Goal: Information Seeking & Learning: Learn about a topic

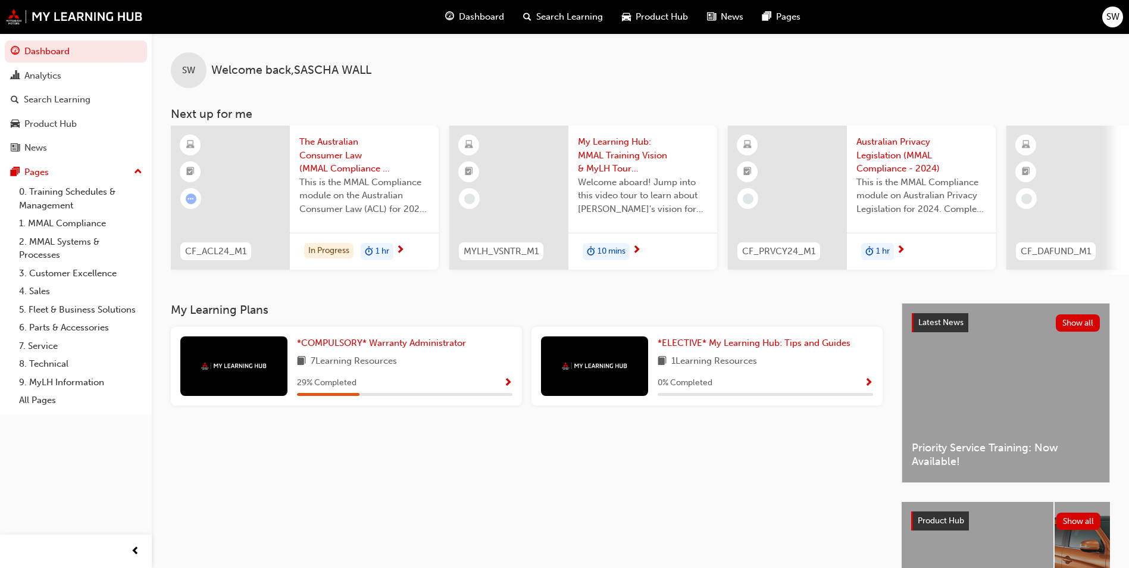
click at [507, 383] on span "Show Progress" at bounding box center [508, 383] width 9 height 11
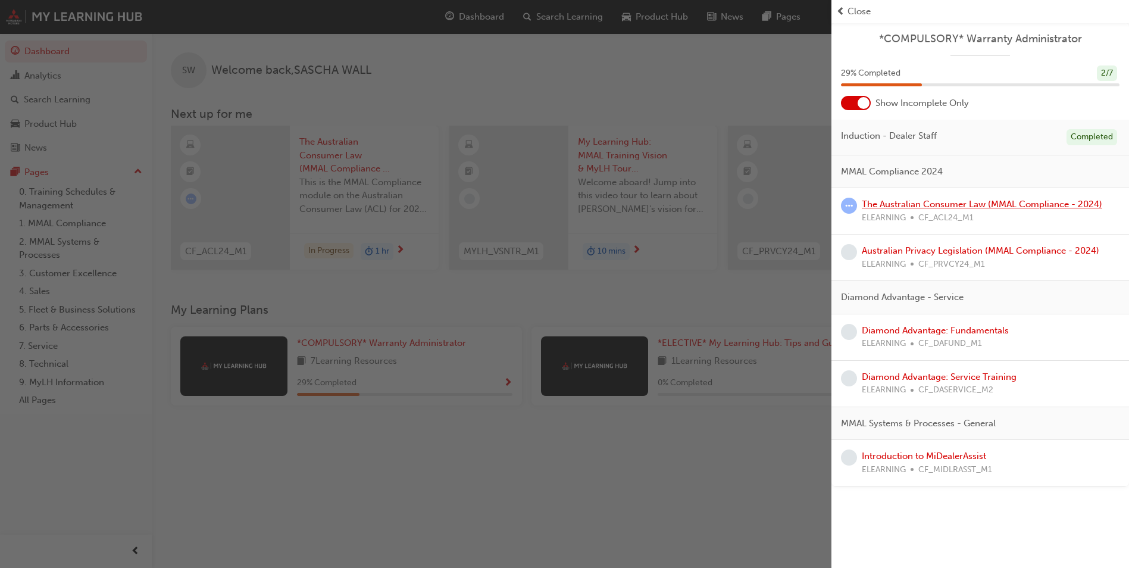
click at [890, 206] on link "The Australian Consumer Law (MMAL Compliance - 2024)" at bounding box center [982, 204] width 240 height 11
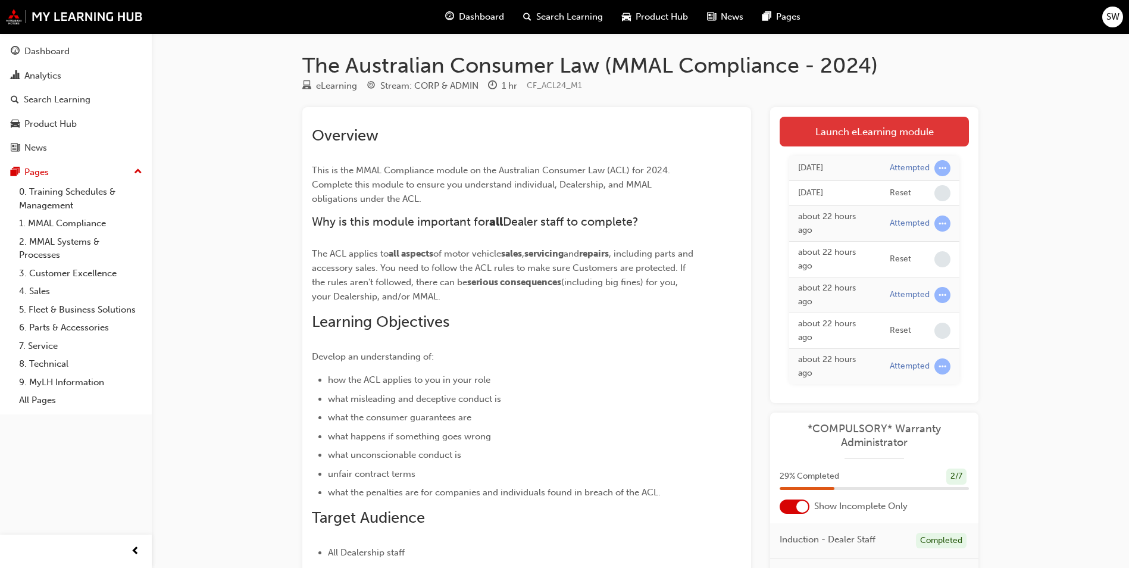
click at [799, 123] on link "Launch eLearning module" at bounding box center [874, 132] width 189 height 30
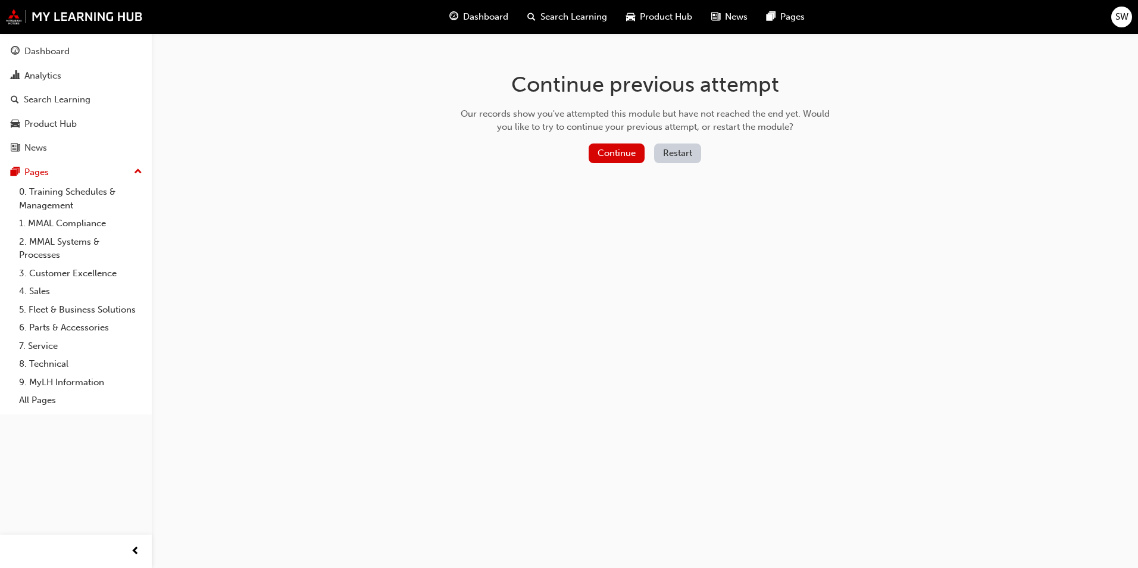
click at [675, 156] on button "Restart" at bounding box center [677, 153] width 47 height 20
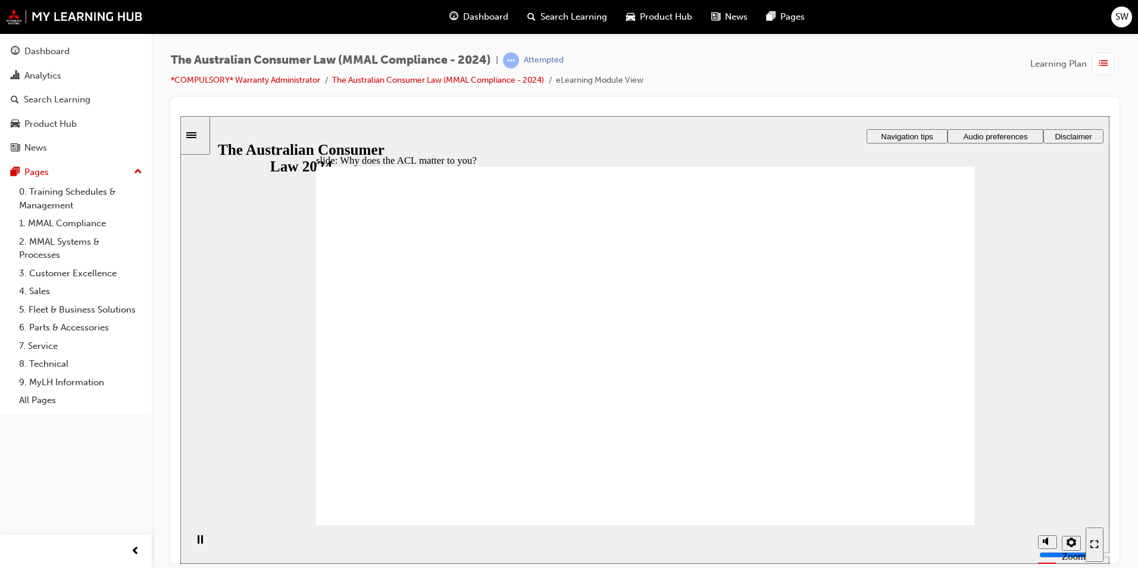
radio input "true"
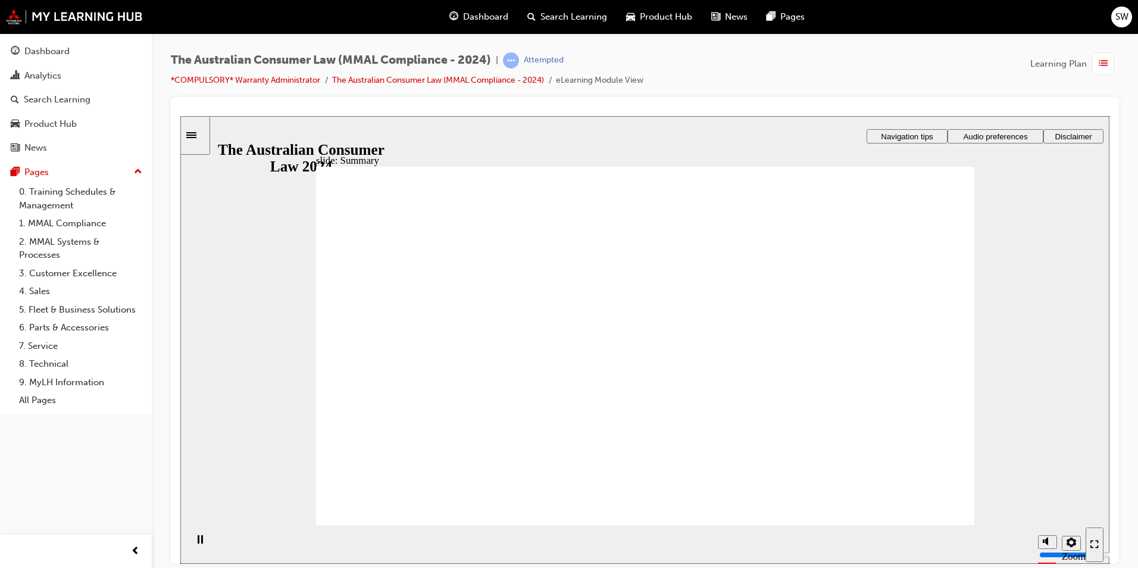
drag, startPoint x: 711, startPoint y: 280, endPoint x: 578, endPoint y: 393, distance: 174.8
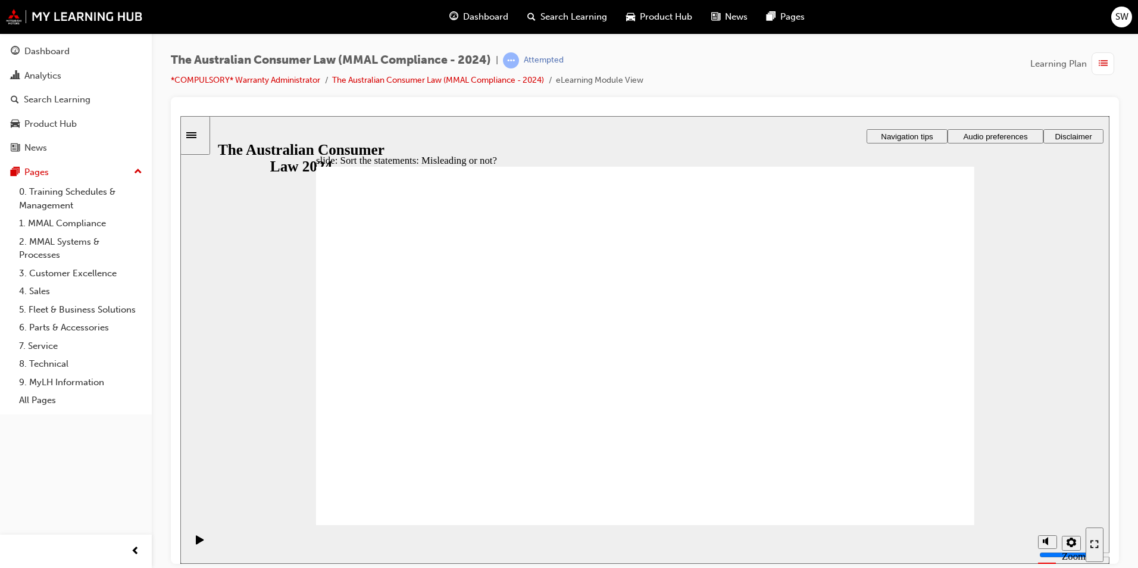
drag, startPoint x: 685, startPoint y: 289, endPoint x: 807, endPoint y: 417, distance: 176.4
drag, startPoint x: 727, startPoint y: 292, endPoint x: 590, endPoint y: 397, distance: 173.2
drag, startPoint x: 654, startPoint y: 281, endPoint x: 773, endPoint y: 391, distance: 162.2
drag, startPoint x: 684, startPoint y: 290, endPoint x: 536, endPoint y: 418, distance: 195.4
drag, startPoint x: 710, startPoint y: 290, endPoint x: 550, endPoint y: 399, distance: 193.3
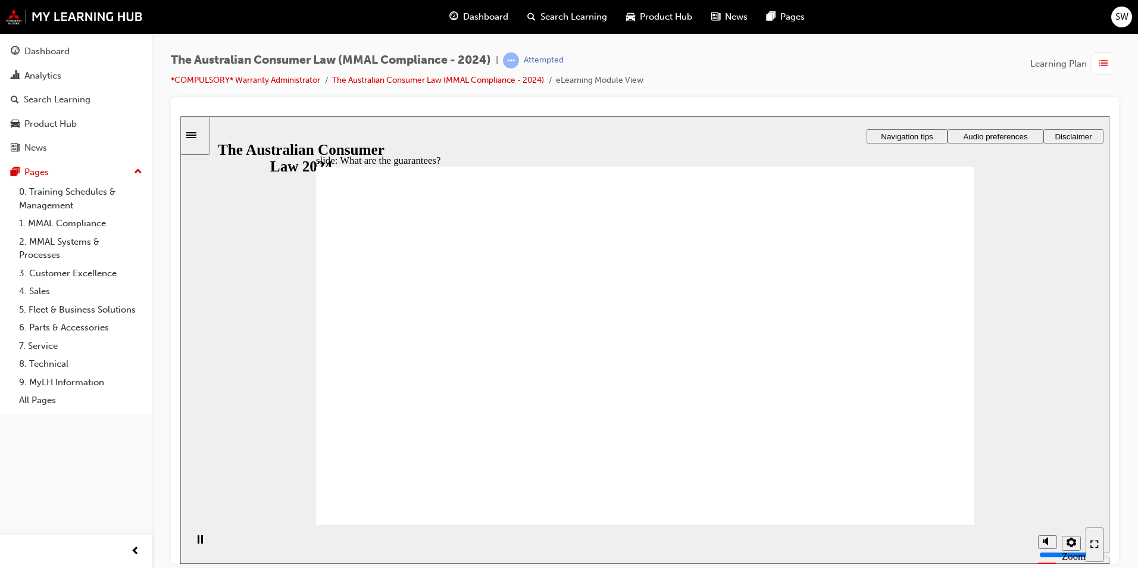
drag, startPoint x: 871, startPoint y: 259, endPoint x: 874, endPoint y: 274, distance: 15.8
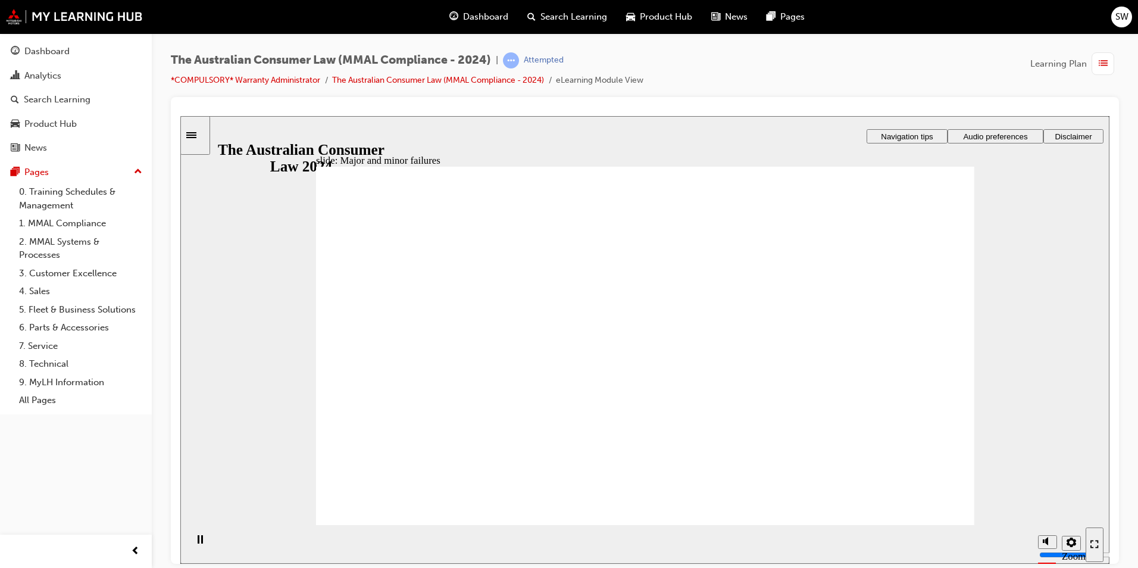
drag, startPoint x: 703, startPoint y: 276, endPoint x: 903, endPoint y: 406, distance: 238.7
drag, startPoint x: 701, startPoint y: 272, endPoint x: 530, endPoint y: 406, distance: 216.6
drag, startPoint x: 657, startPoint y: 270, endPoint x: 843, endPoint y: 395, distance: 224.0
drag, startPoint x: 685, startPoint y: 282, endPoint x: 514, endPoint y: 418, distance: 218.1
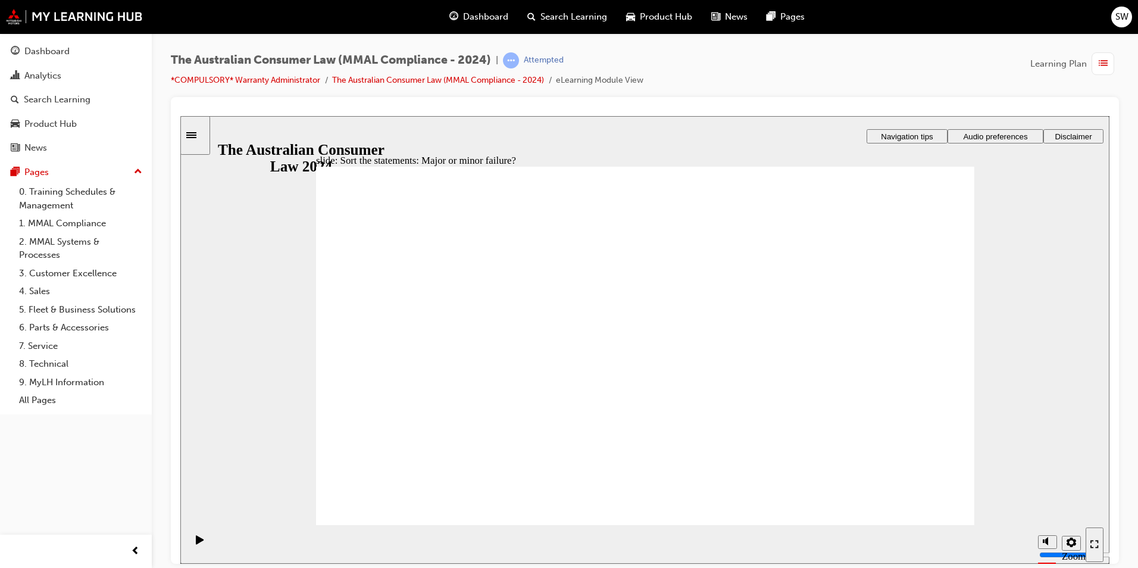
drag, startPoint x: 670, startPoint y: 299, endPoint x: 520, endPoint y: 433, distance: 201.5
drag, startPoint x: 619, startPoint y: 293, endPoint x: 477, endPoint y: 397, distance: 176.0
drag, startPoint x: 730, startPoint y: 279, endPoint x: 567, endPoint y: 404, distance: 205.1
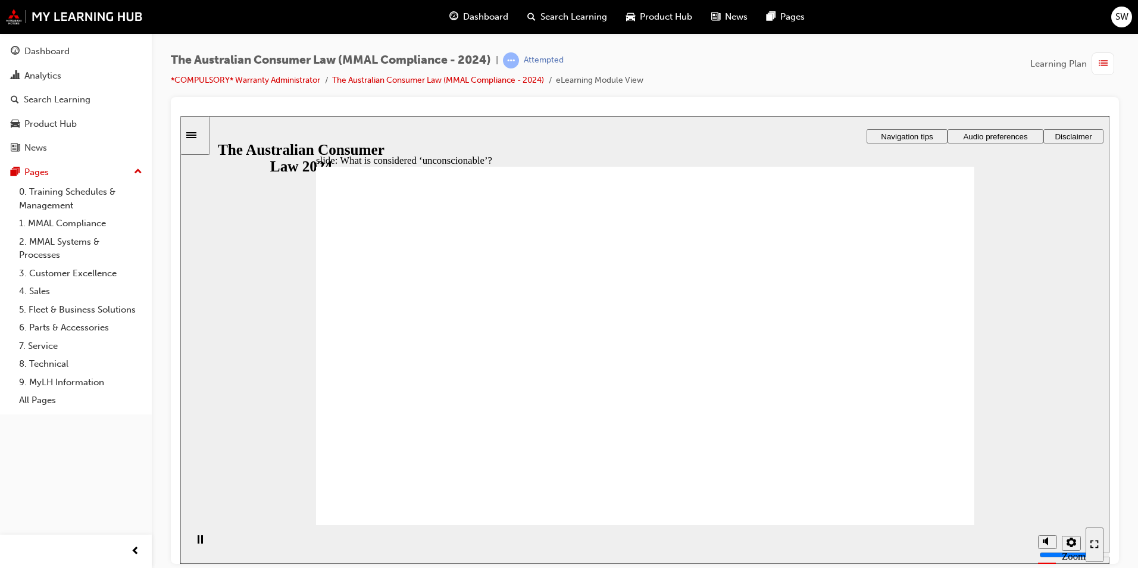
drag, startPoint x: 697, startPoint y: 277, endPoint x: 541, endPoint y: 374, distance: 184.2
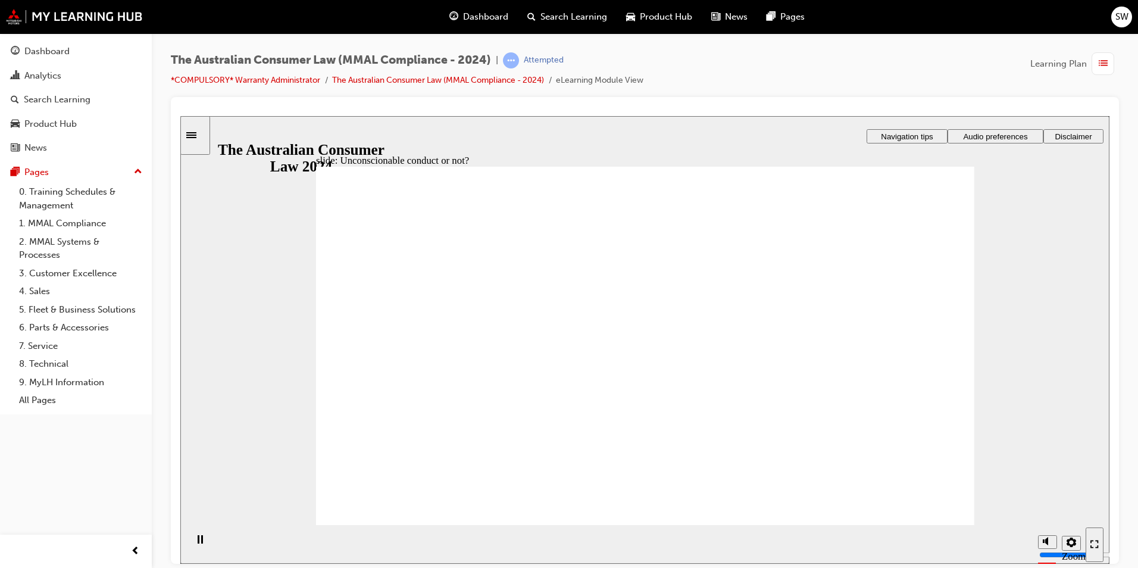
drag, startPoint x: 704, startPoint y: 272, endPoint x: 518, endPoint y: 373, distance: 212.0
drag, startPoint x: 671, startPoint y: 271, endPoint x: 497, endPoint y: 393, distance: 212.7
drag, startPoint x: 483, startPoint y: 398, endPoint x: 830, endPoint y: 406, distance: 347.1
drag, startPoint x: 690, startPoint y: 282, endPoint x: 515, endPoint y: 373, distance: 197.6
drag, startPoint x: 651, startPoint y: 273, endPoint x: 473, endPoint y: 371, distance: 203.3
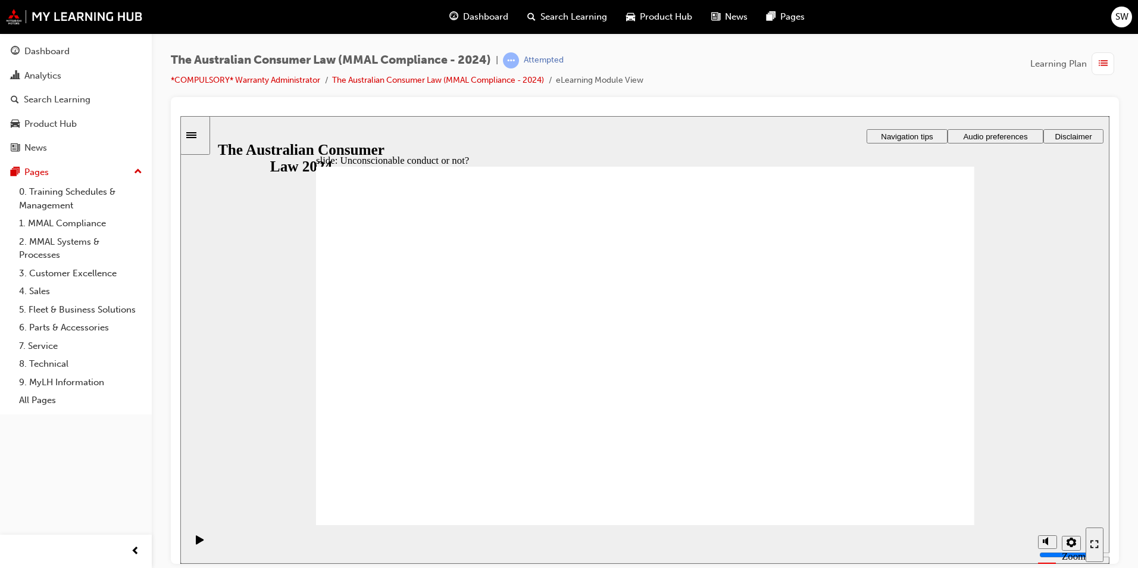
drag, startPoint x: 695, startPoint y: 266, endPoint x: 526, endPoint y: 370, distance: 198.8
drag, startPoint x: 677, startPoint y: 281, endPoint x: 876, endPoint y: 396, distance: 230.1
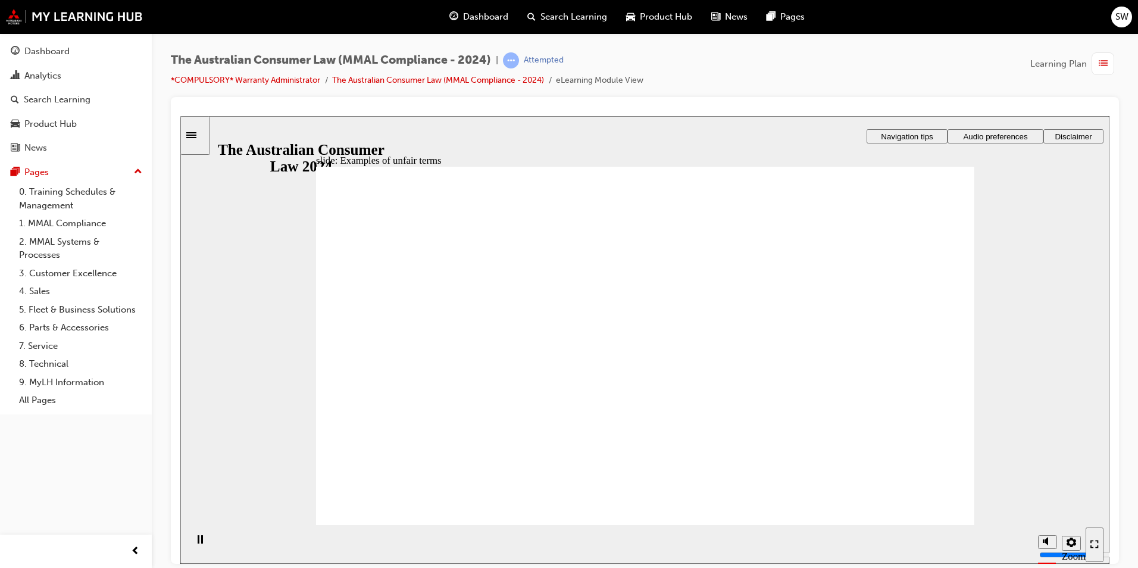
drag, startPoint x: 682, startPoint y: 264, endPoint x: 876, endPoint y: 381, distance: 226.7
drag, startPoint x: 715, startPoint y: 279, endPoint x: 542, endPoint y: 390, distance: 205.6
drag, startPoint x: 637, startPoint y: 267, endPoint x: 868, endPoint y: 390, distance: 261.8
drag, startPoint x: 681, startPoint y: 273, endPoint x: 872, endPoint y: 392, distance: 225.4
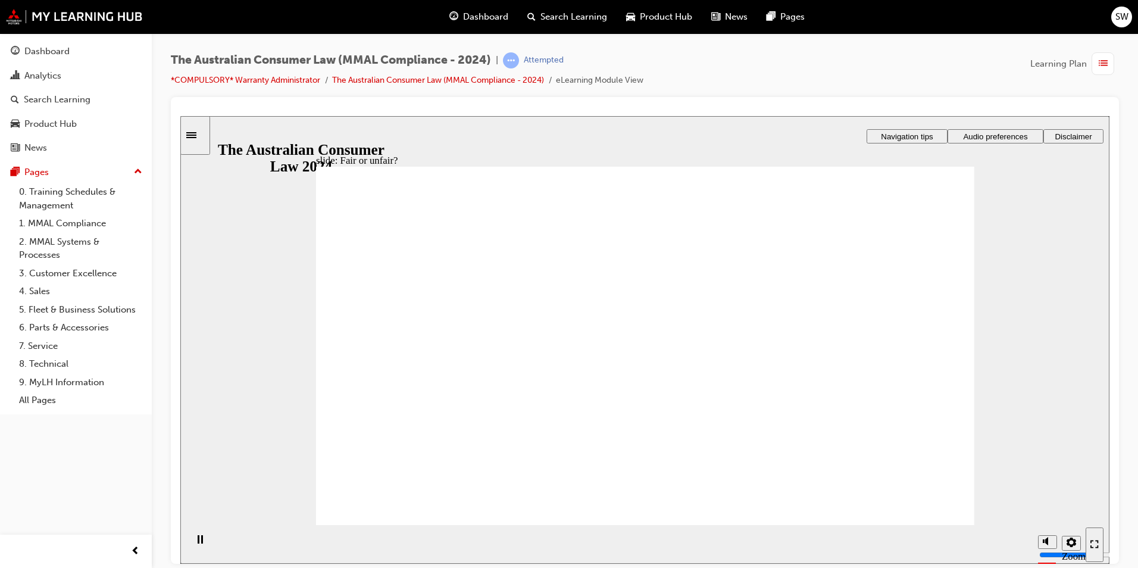
drag, startPoint x: 650, startPoint y: 270, endPoint x: 882, endPoint y: 381, distance: 257.2
drag, startPoint x: 702, startPoint y: 307, endPoint x: 496, endPoint y: 421, distance: 235.8
drag, startPoint x: 660, startPoint y: 297, endPoint x: 852, endPoint y: 404, distance: 220.3
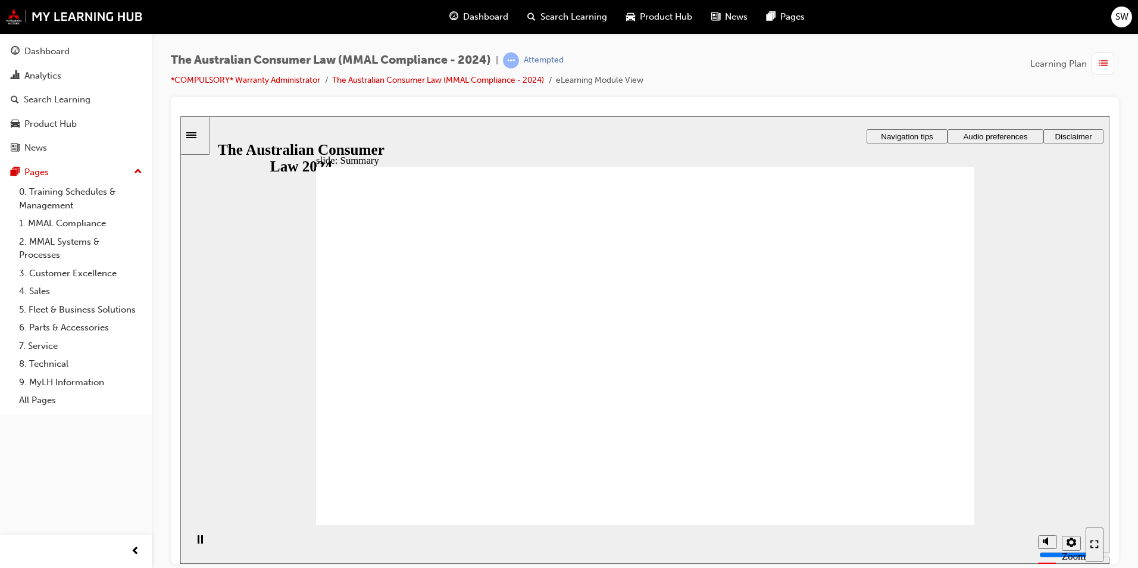
checkbox input "false"
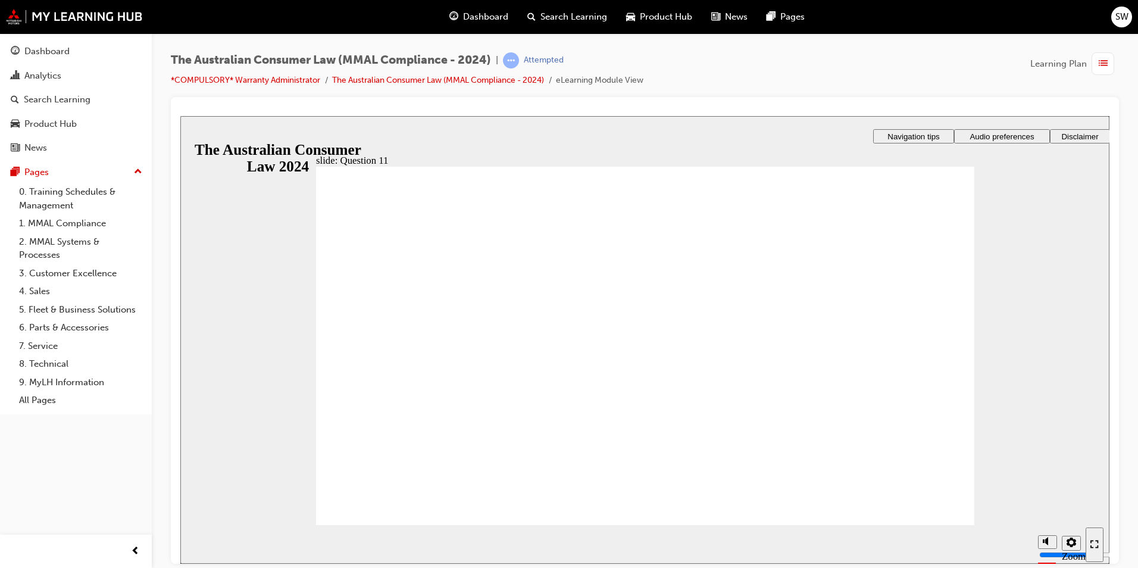
checkbox input "true"
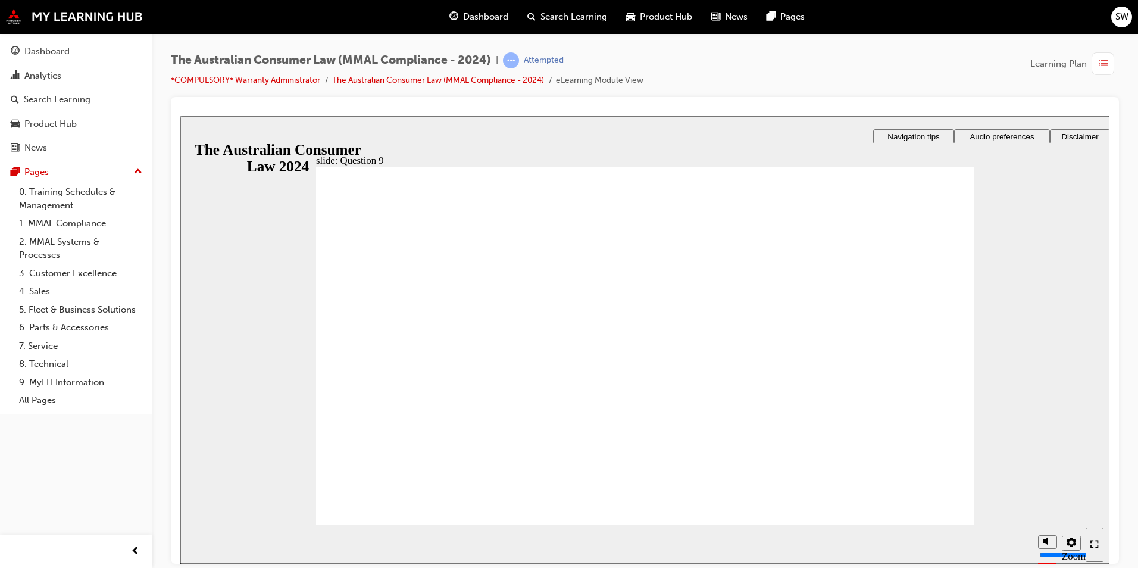
checkbox input "true"
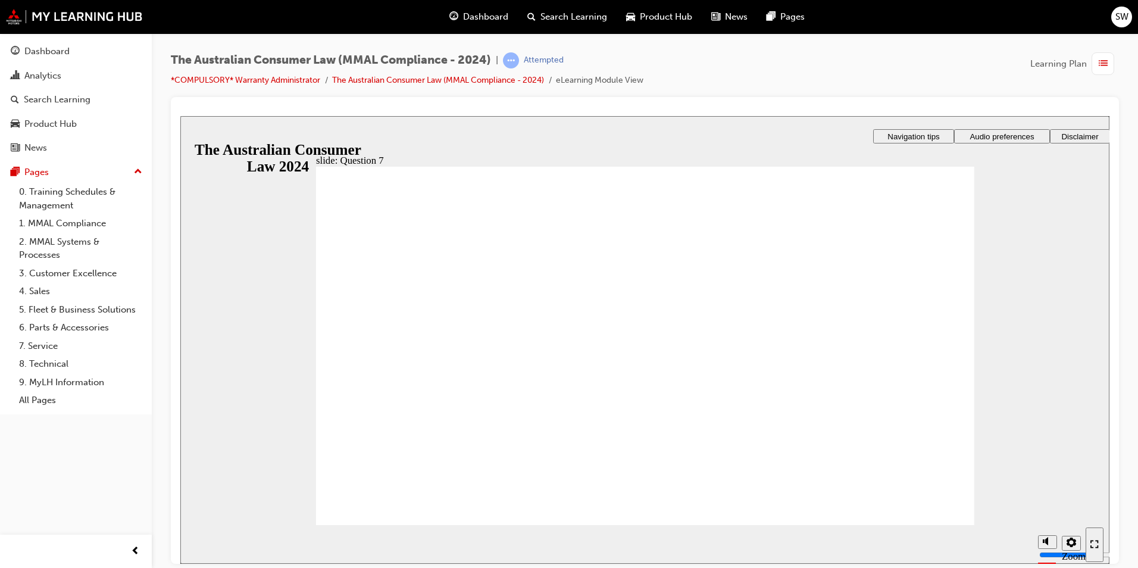
checkbox input "true"
checkbox input "false"
checkbox input "true"
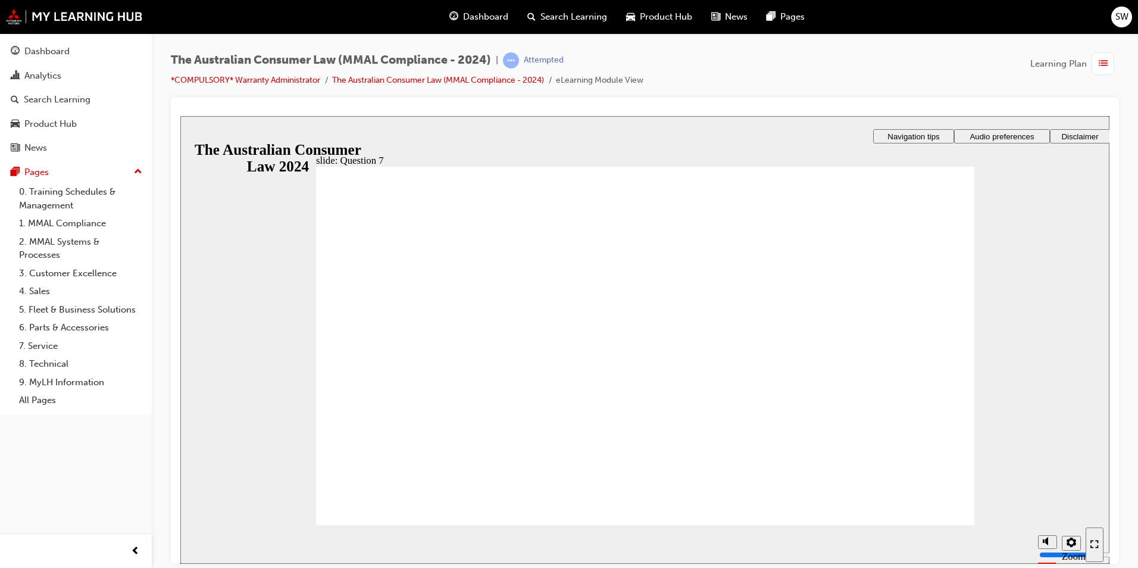
radio input "true"
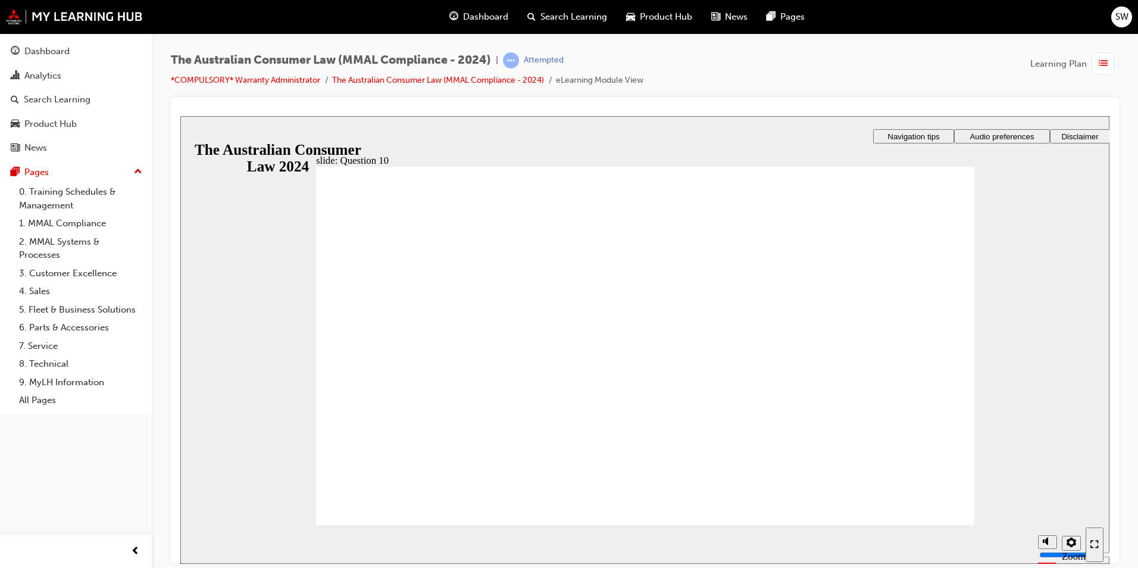
checkbox input "true"
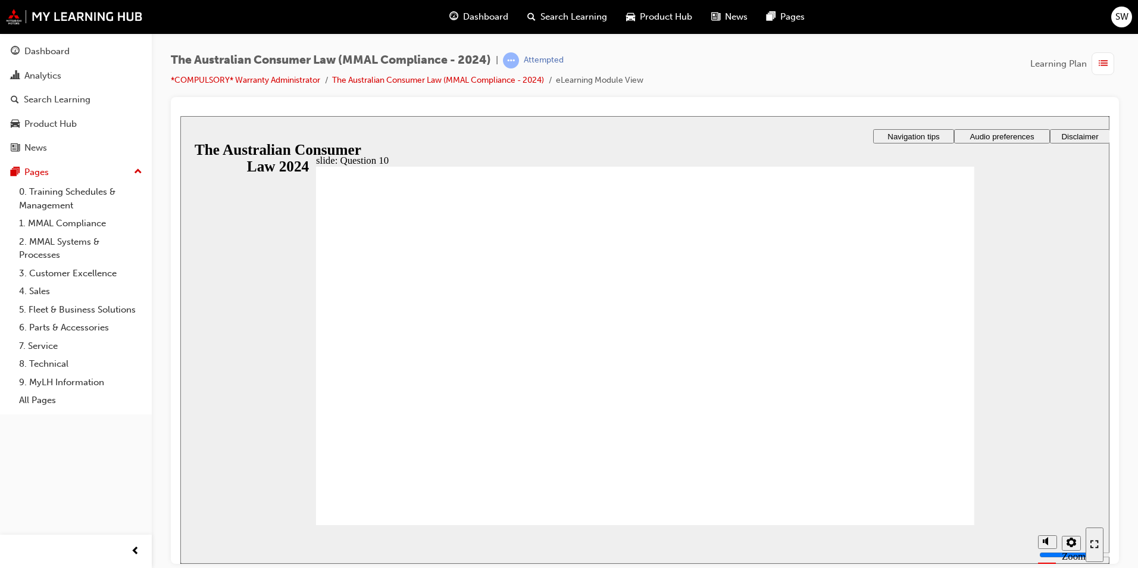
radio input "true"
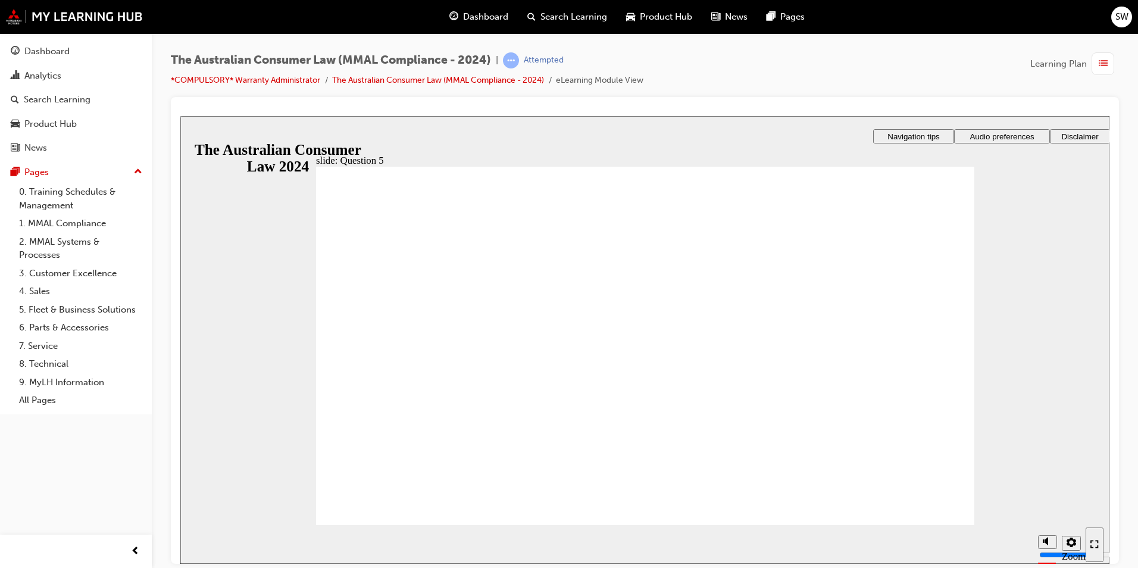
radio input "true"
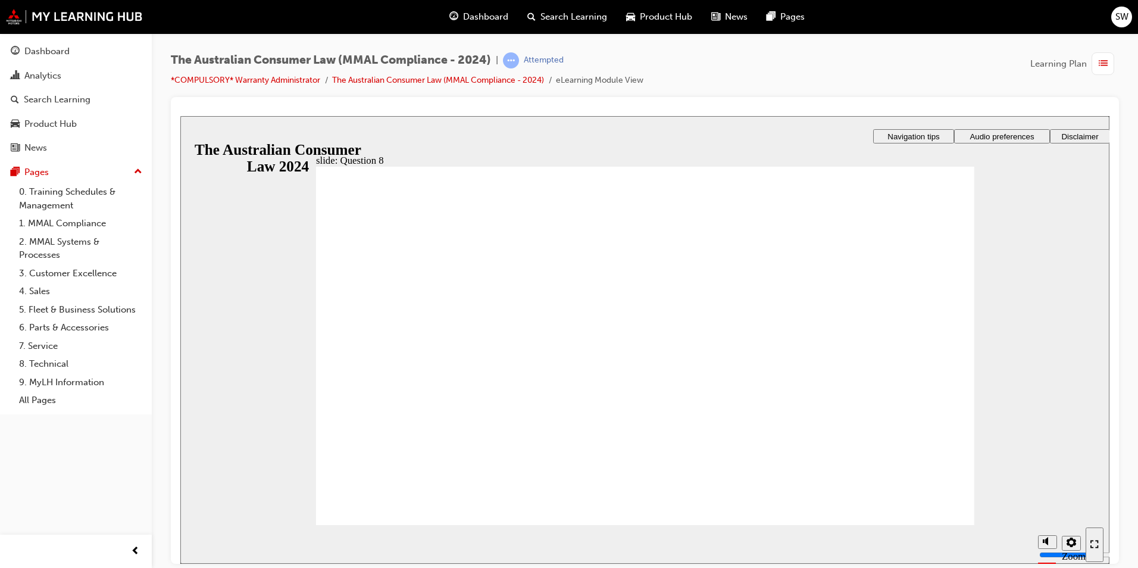
radio input "true"
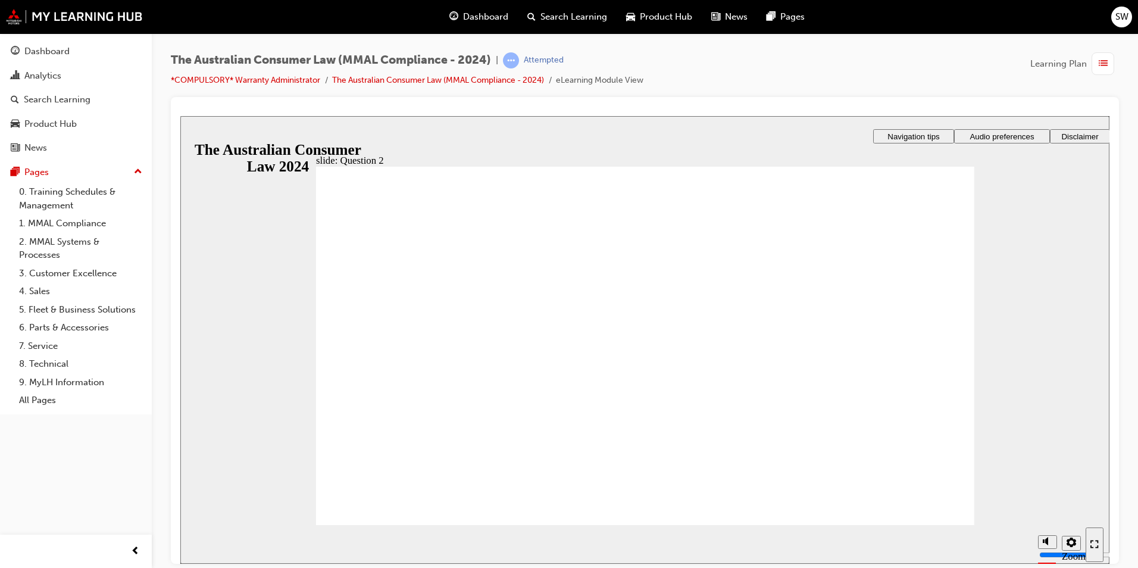
checkbox input "true"
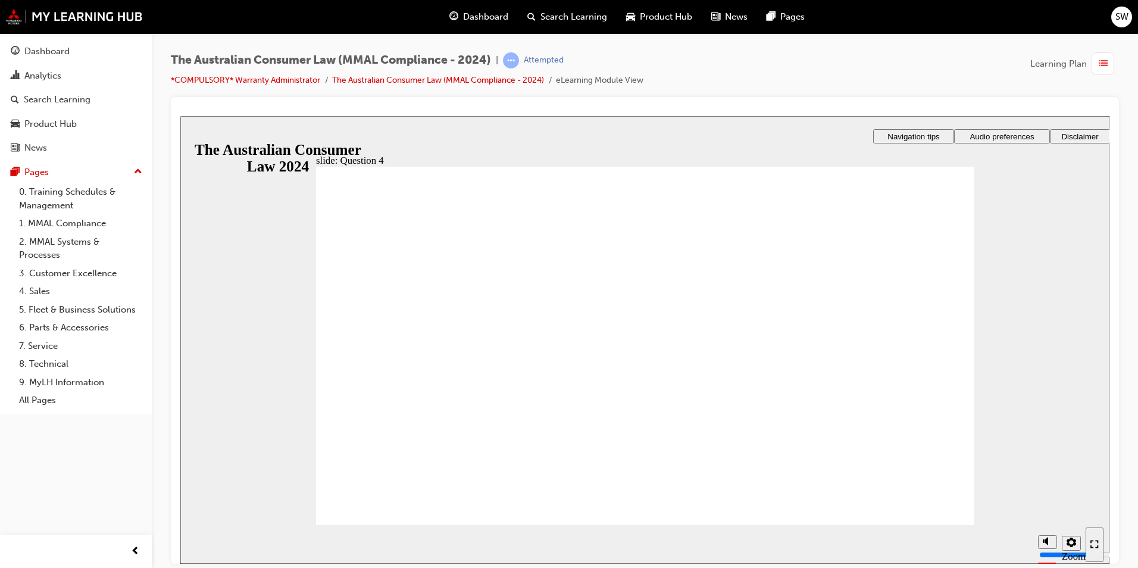
checkbox input "true"
radio input "false"
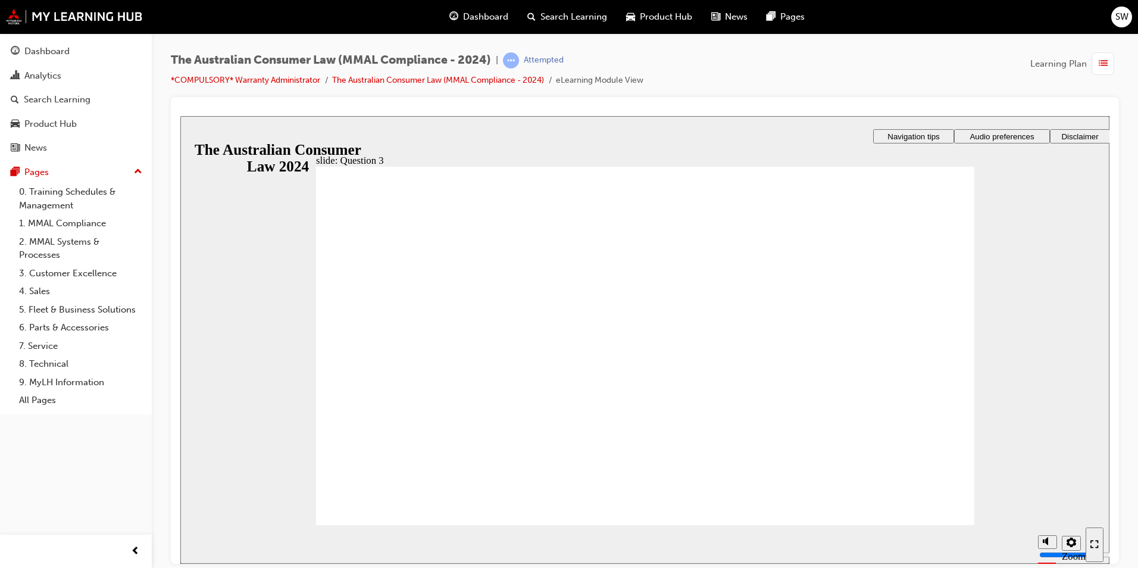
radio input "true"
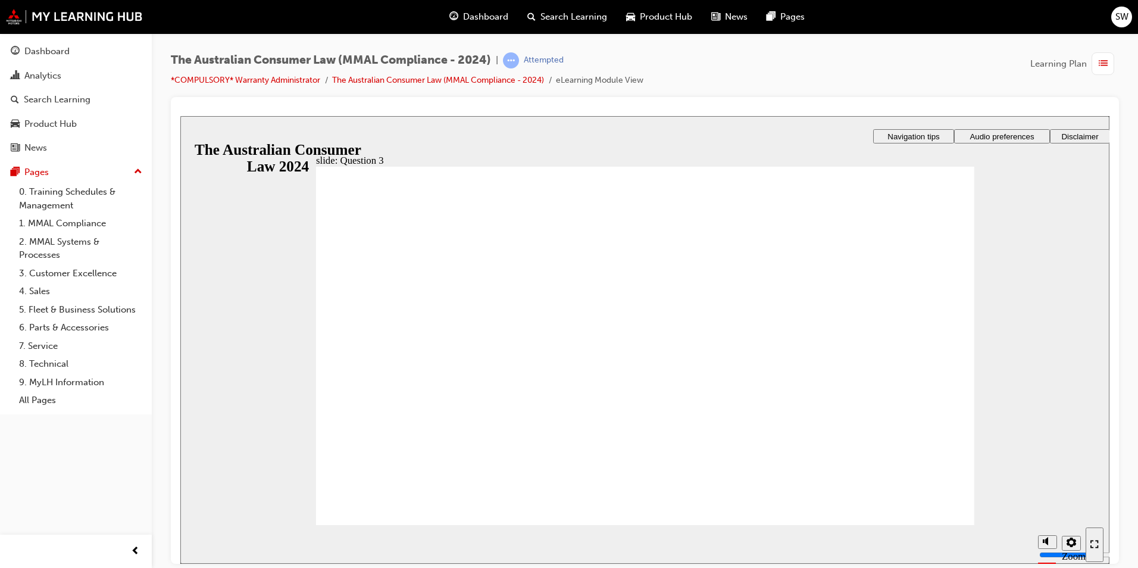
radio input "true"
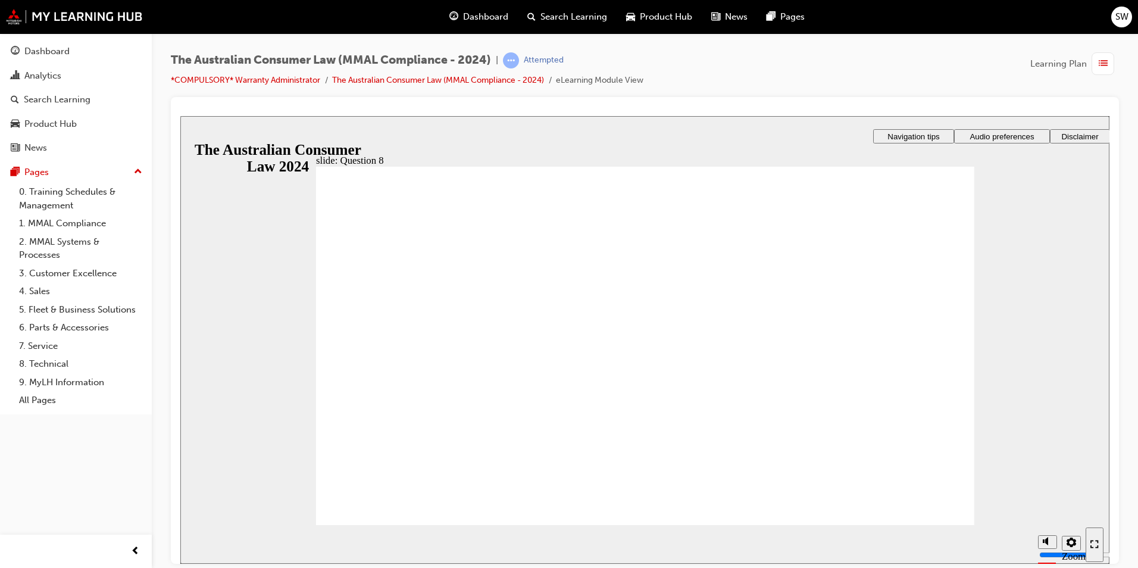
checkbox input "true"
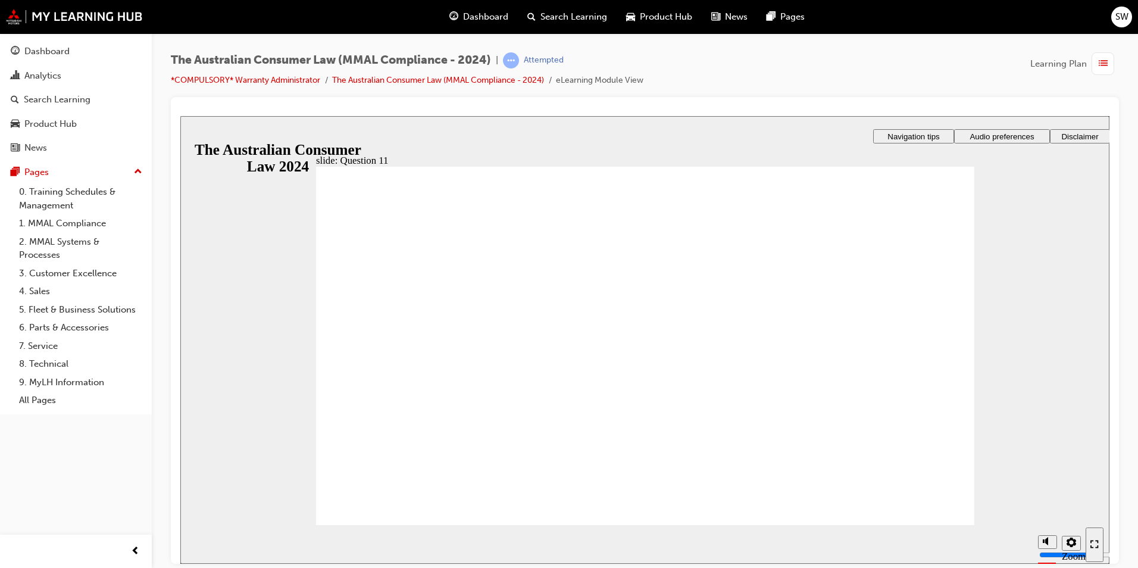
checkbox input "true"
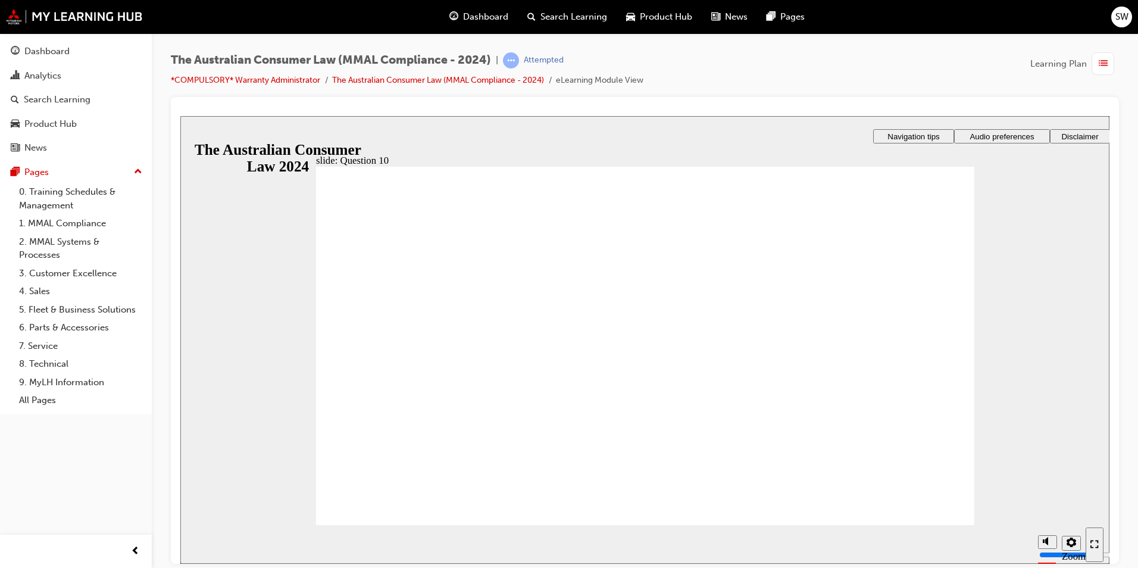
checkbox input "true"
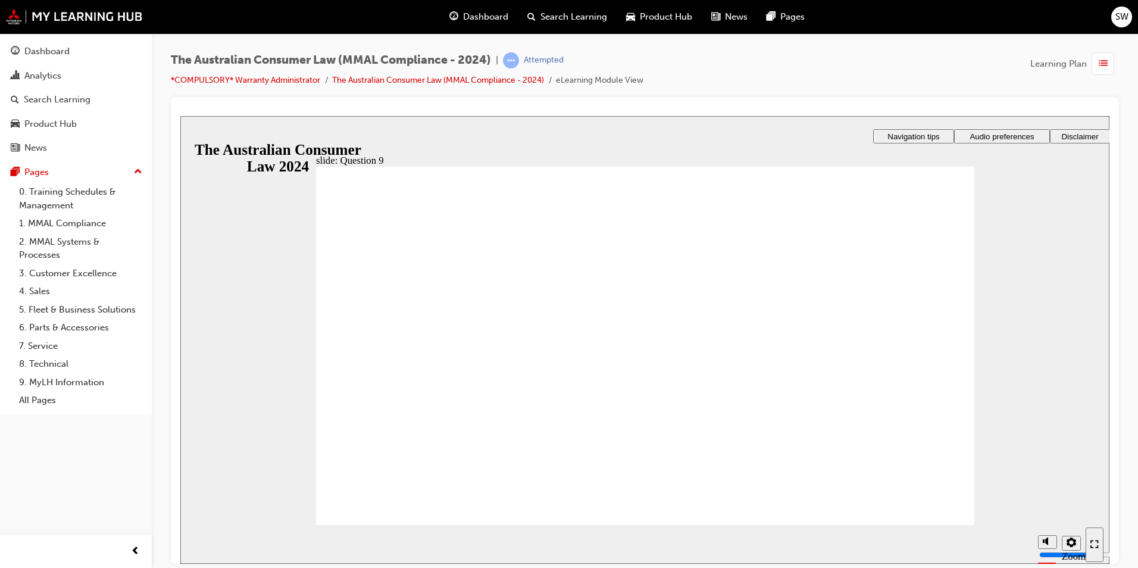
radio input "true"
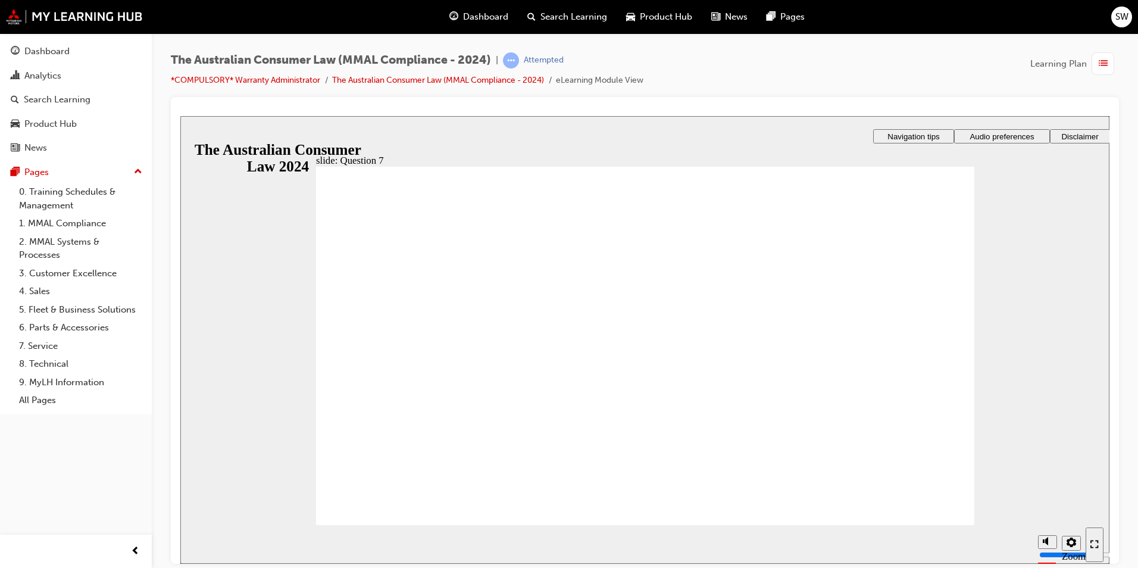
checkbox input "true"
click at [1098, 216] on div "slide: Question 7 Rectangle 1 Rectangle 3 Question 7 of 11 Which of the followi…" at bounding box center [644, 339] width 929 height 448
click at [1131, 175] on div "The Australian Consumer Law (MMAL Compliance - 2024) | Attempted *COMPULSORY* W…" at bounding box center [645, 285] width 986 height 505
